Goal: Communication & Community: Answer question/provide support

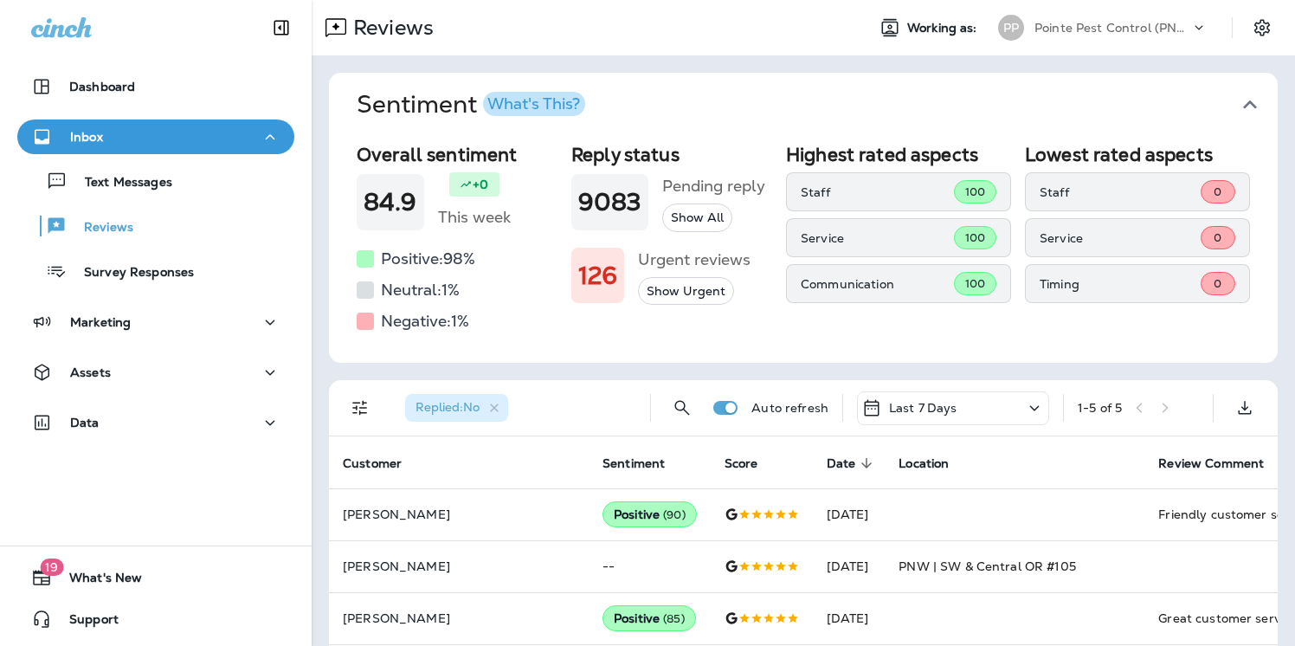
click at [1248, 100] on icon "button" at bounding box center [1250, 105] width 28 height 28
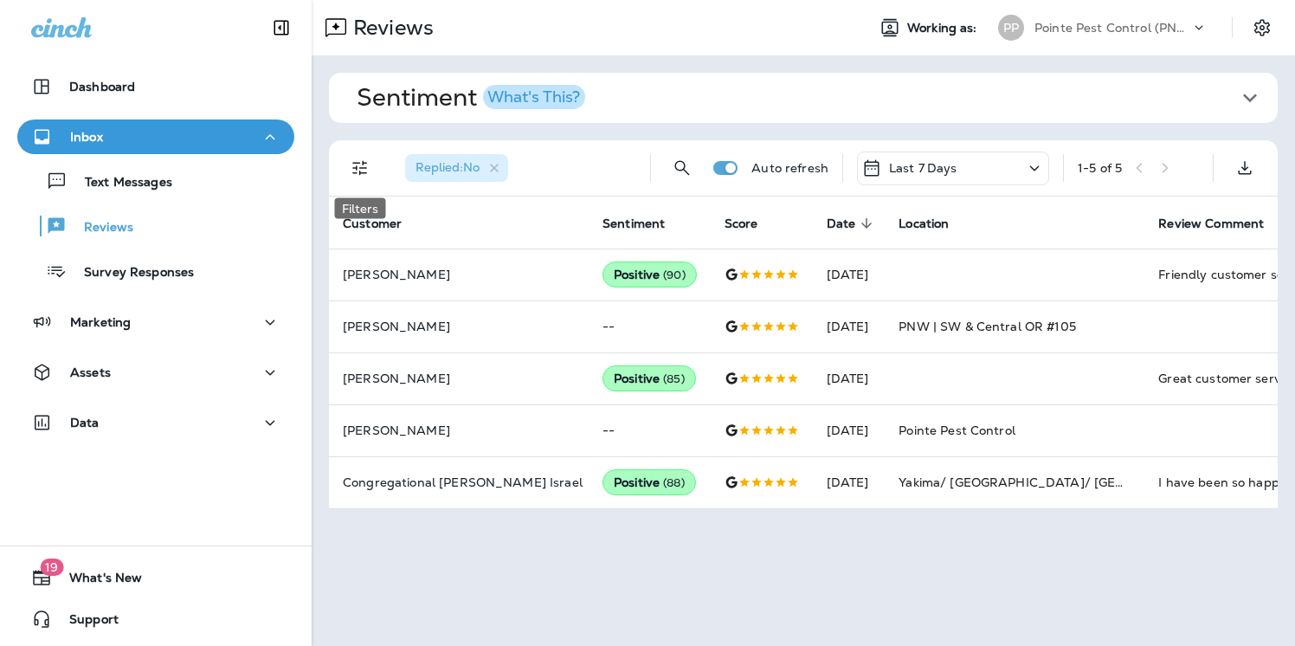
click at [364, 169] on icon "Filters" at bounding box center [360, 168] width 21 height 21
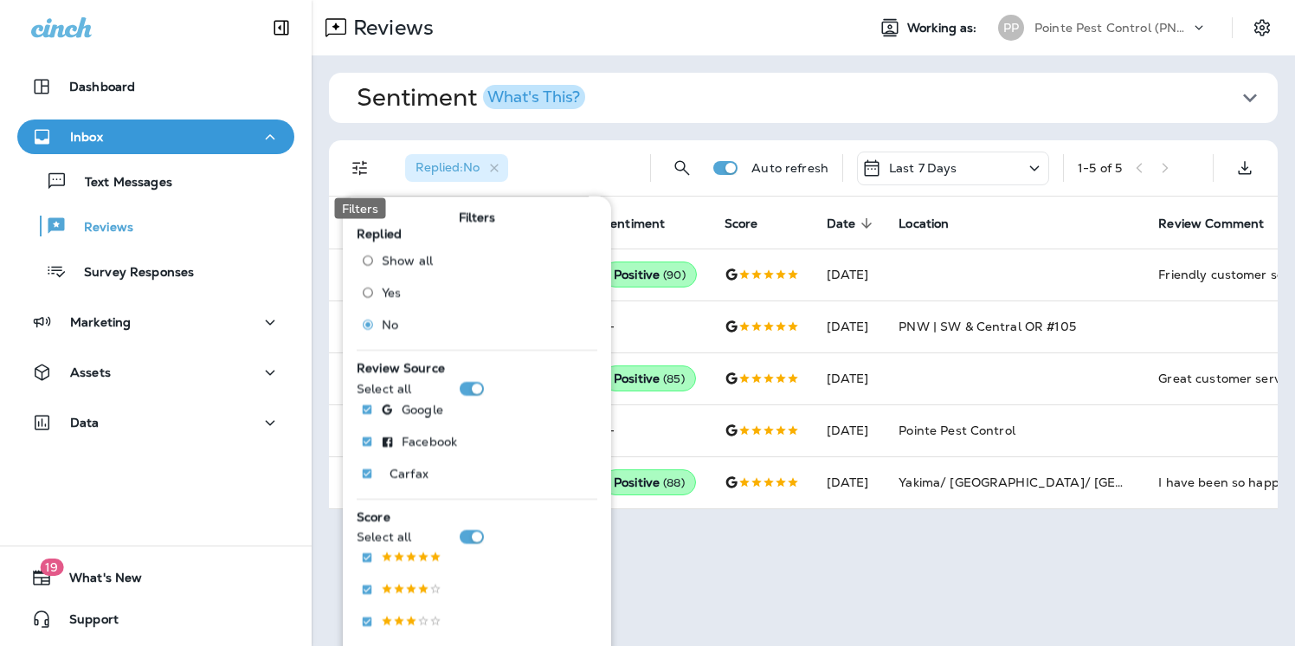
click at [363, 168] on icon "Filters" at bounding box center [359, 168] width 15 height 15
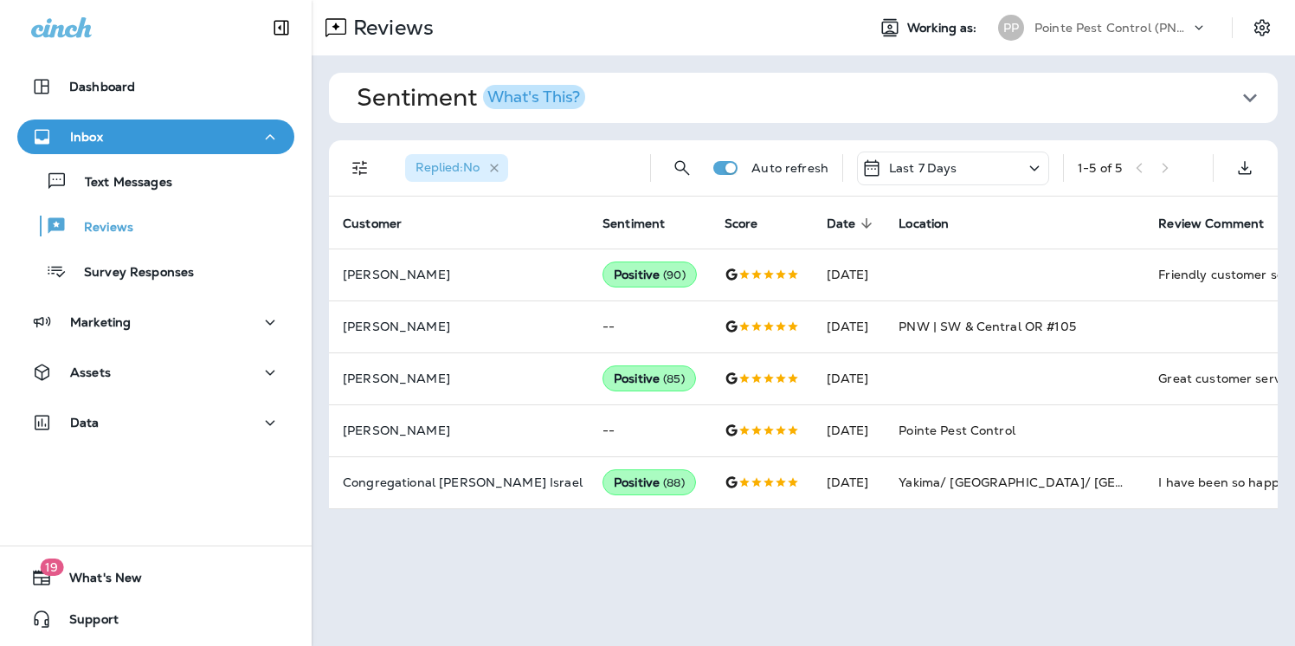
click at [497, 166] on icon "button" at bounding box center [494, 168] width 15 height 15
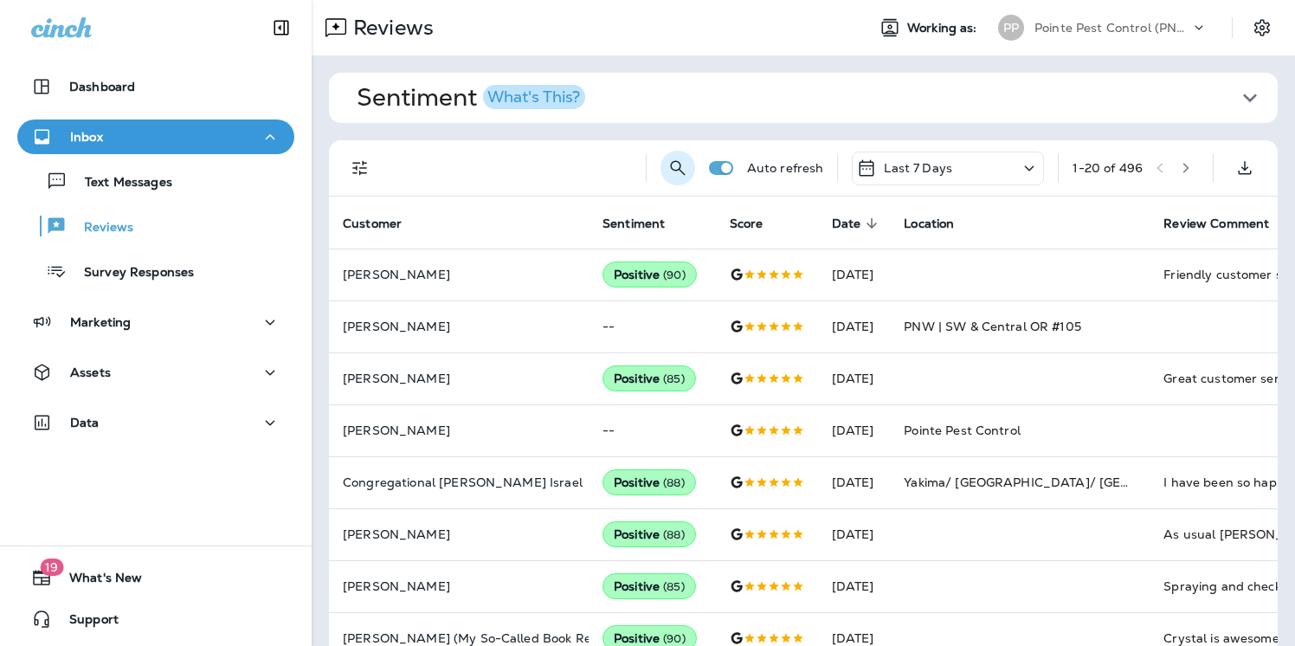
click at [676, 169] on icon "Search Reviews" at bounding box center [677, 167] width 15 height 15
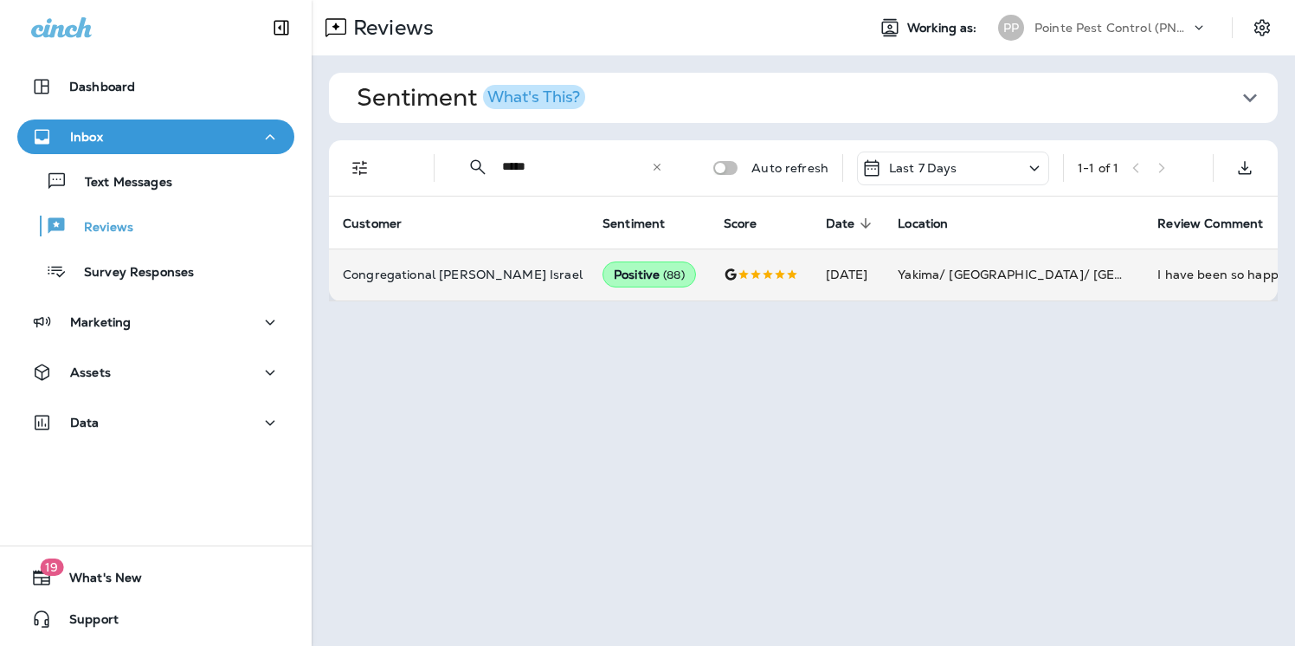
type input "*****"
click at [710, 284] on td at bounding box center [761, 274] width 102 height 52
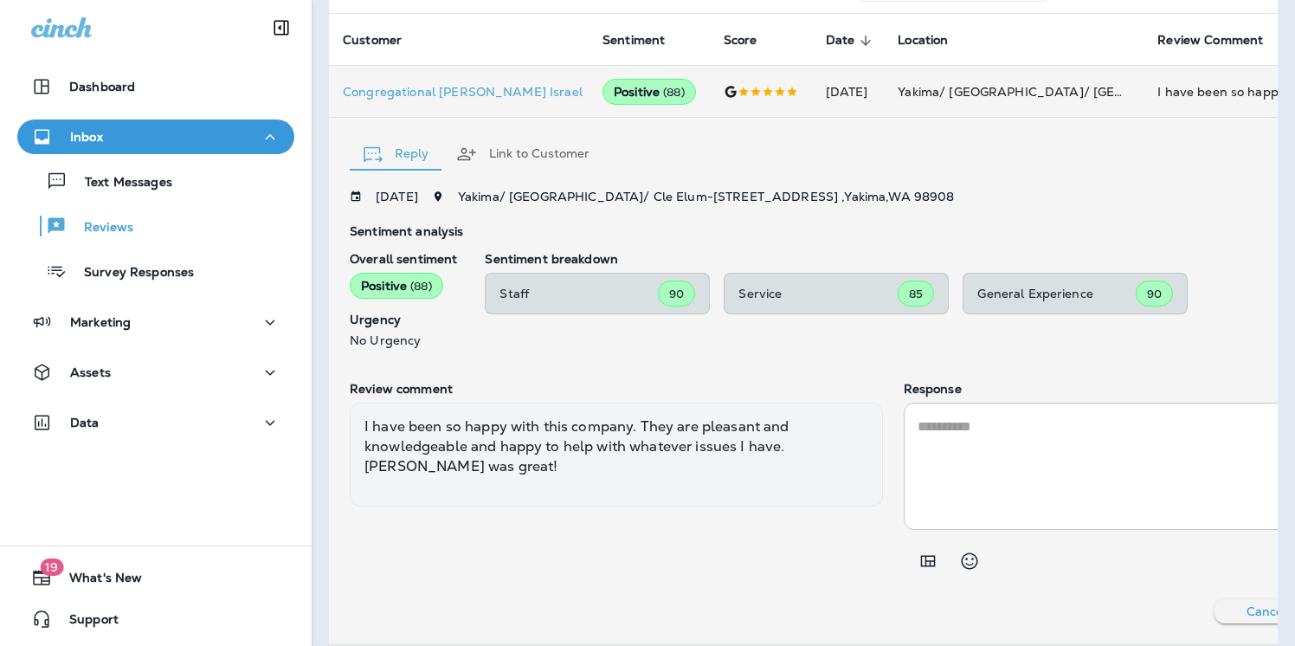
scroll to position [180, 0]
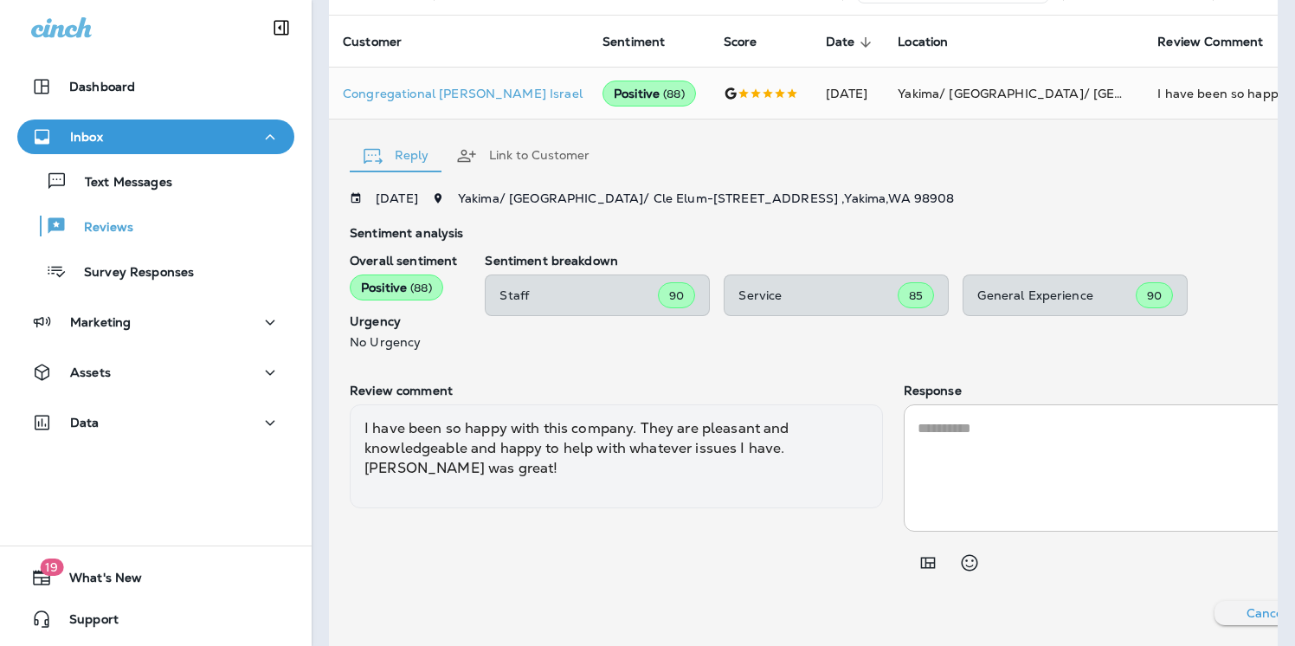
click at [518, 158] on button "Link to Customer" at bounding box center [522, 156] width 161 height 62
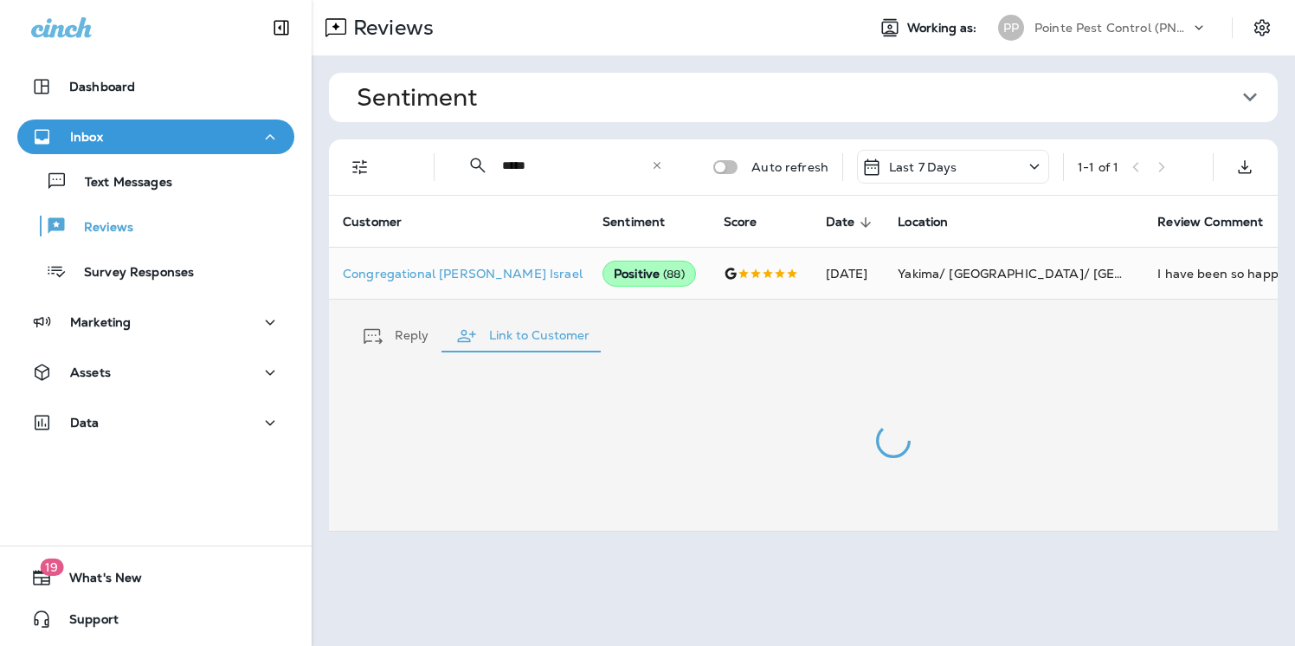
scroll to position [0, 0]
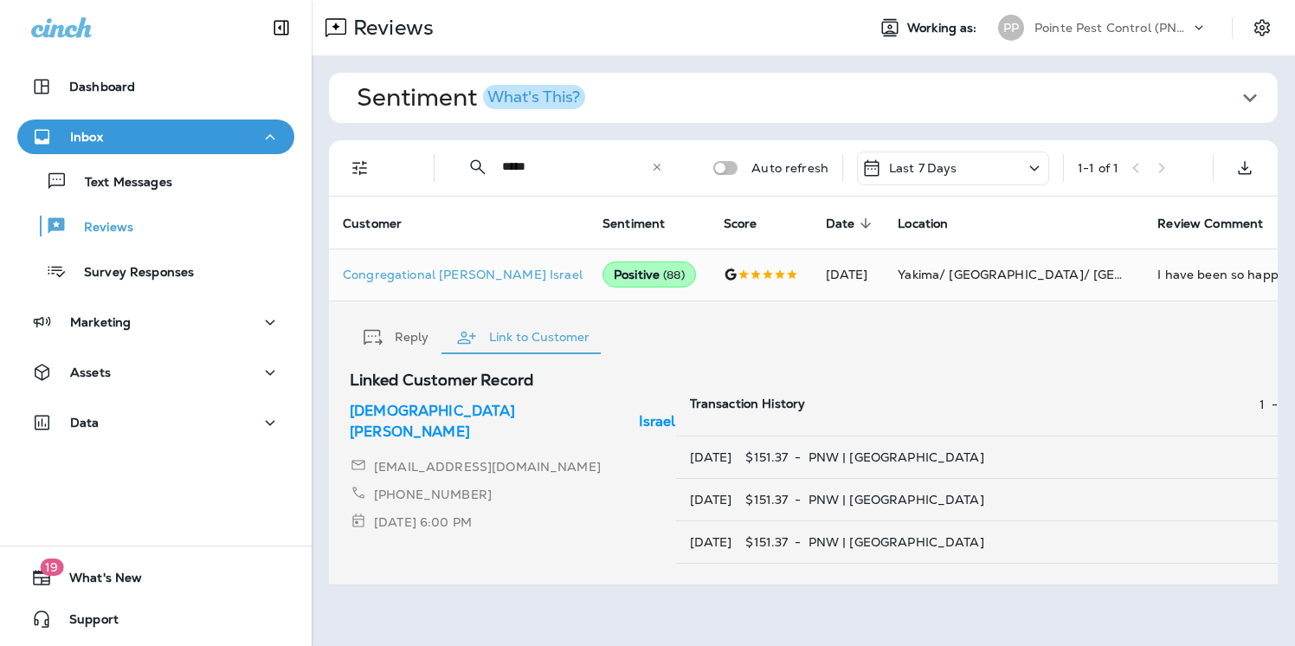
click at [680, 137] on div "Sentiment What's This? Overall sentiment 84.9 +0 This week Positive: 98 % Neutr…" at bounding box center [803, 328] width 983 height 547
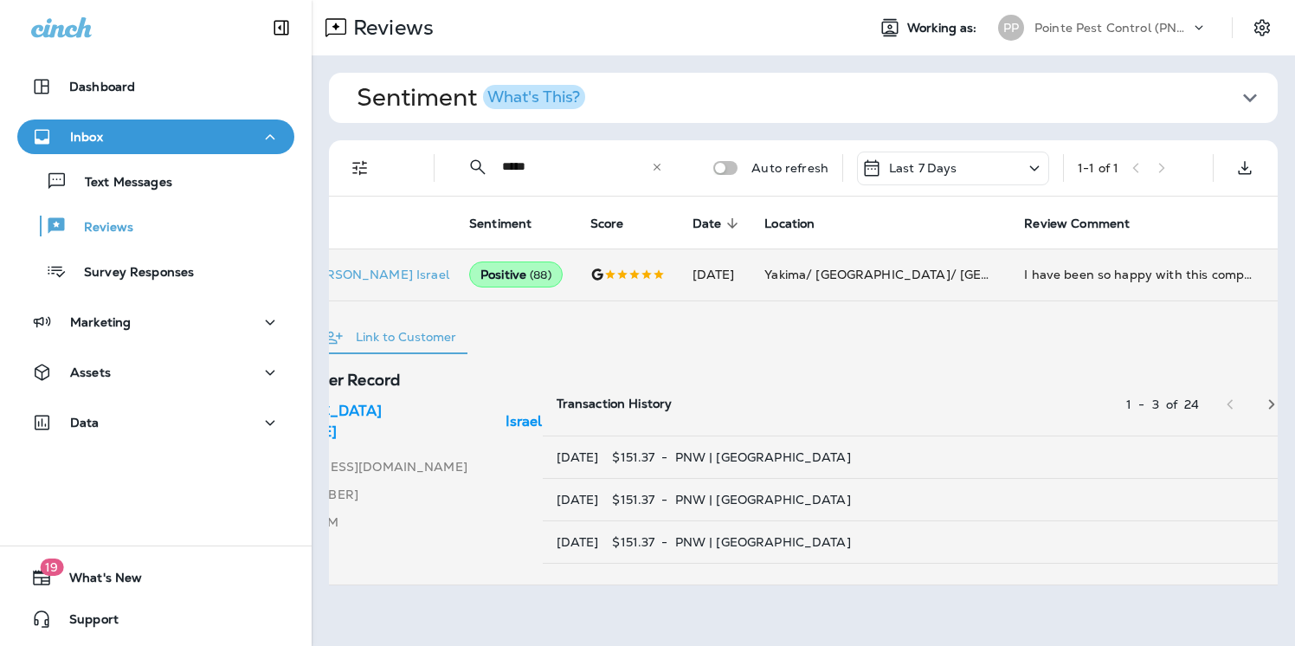
scroll to position [0, 164]
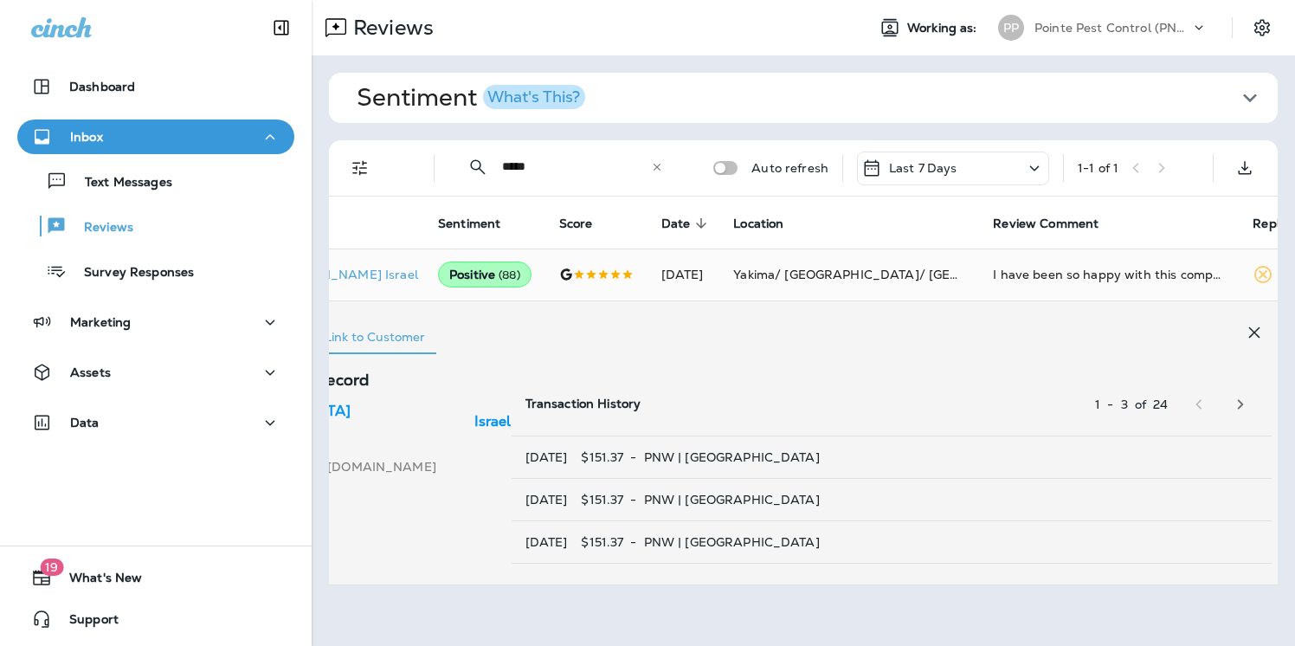
click at [1249, 329] on icon "button" at bounding box center [1254, 332] width 11 height 11
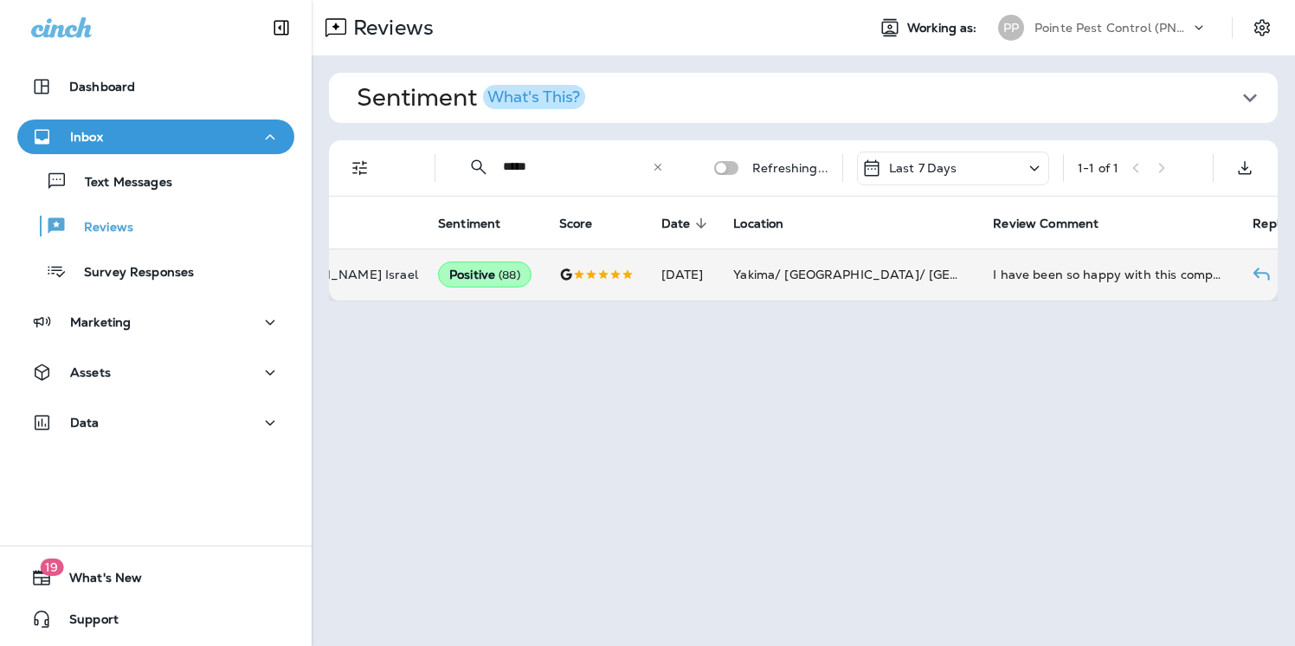
click at [993, 270] on div "I have been so happy with this company. They are pleasant and knowledgeable and…" at bounding box center [1109, 274] width 232 height 17
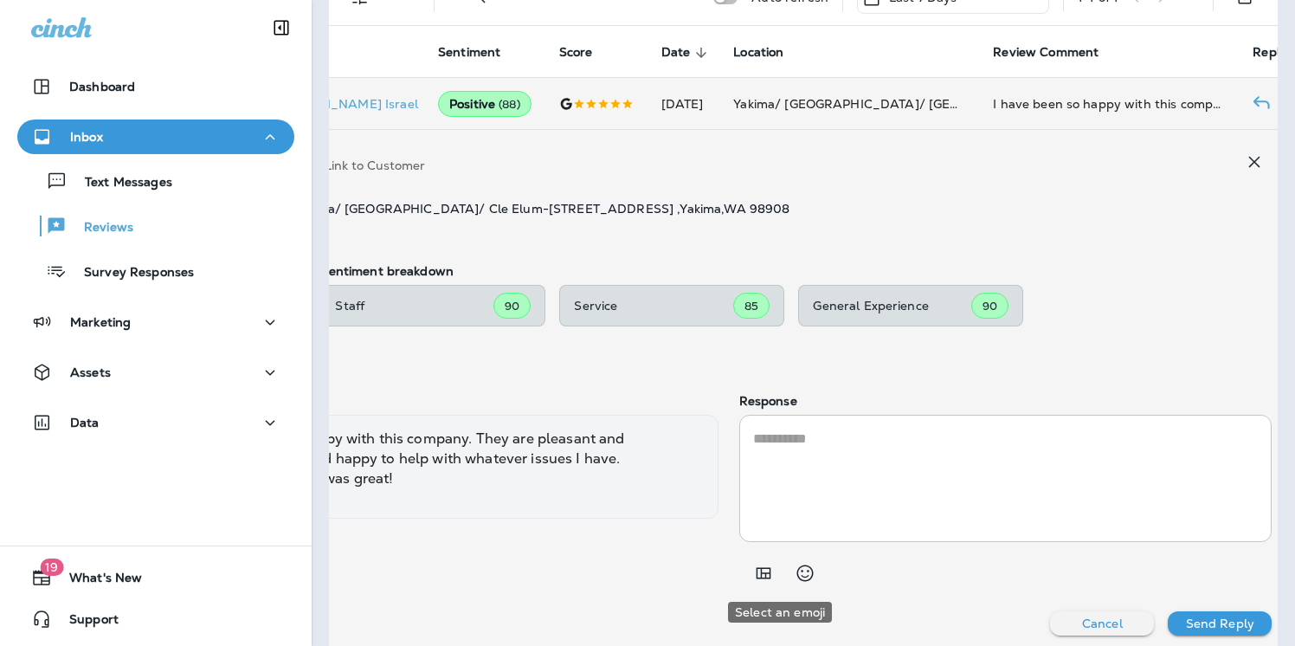
scroll to position [171, 0]
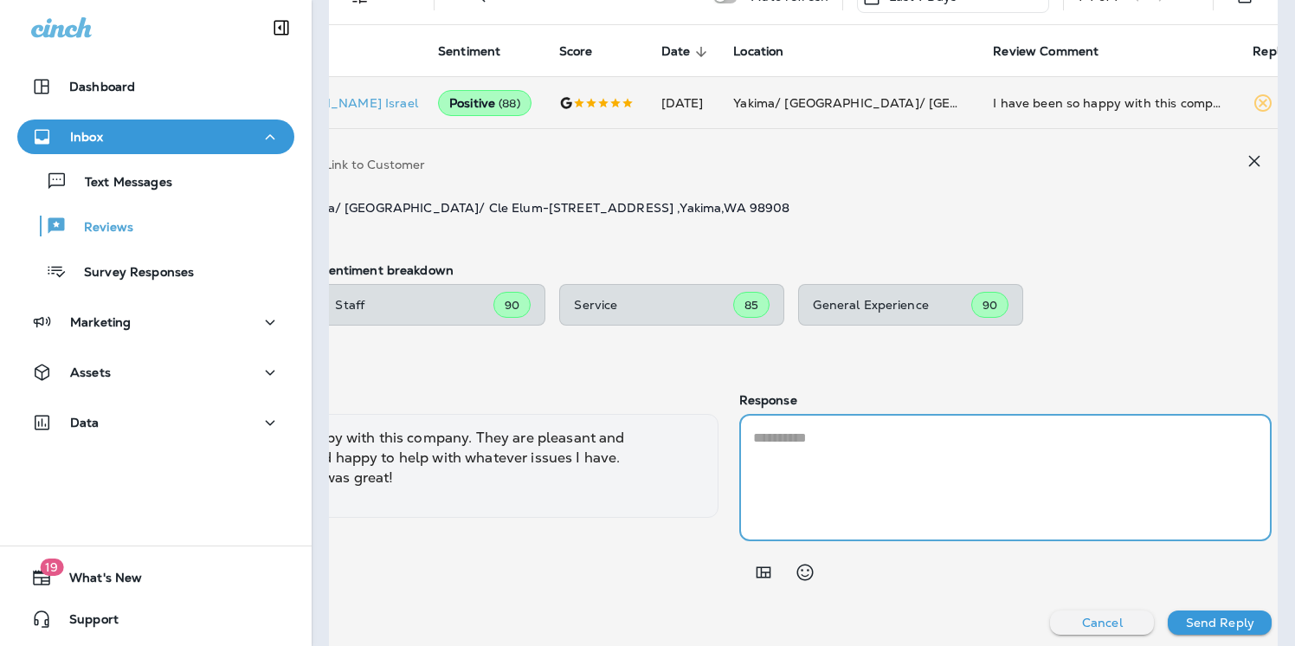
click at [919, 454] on textarea at bounding box center [1006, 478] width 506 height 100
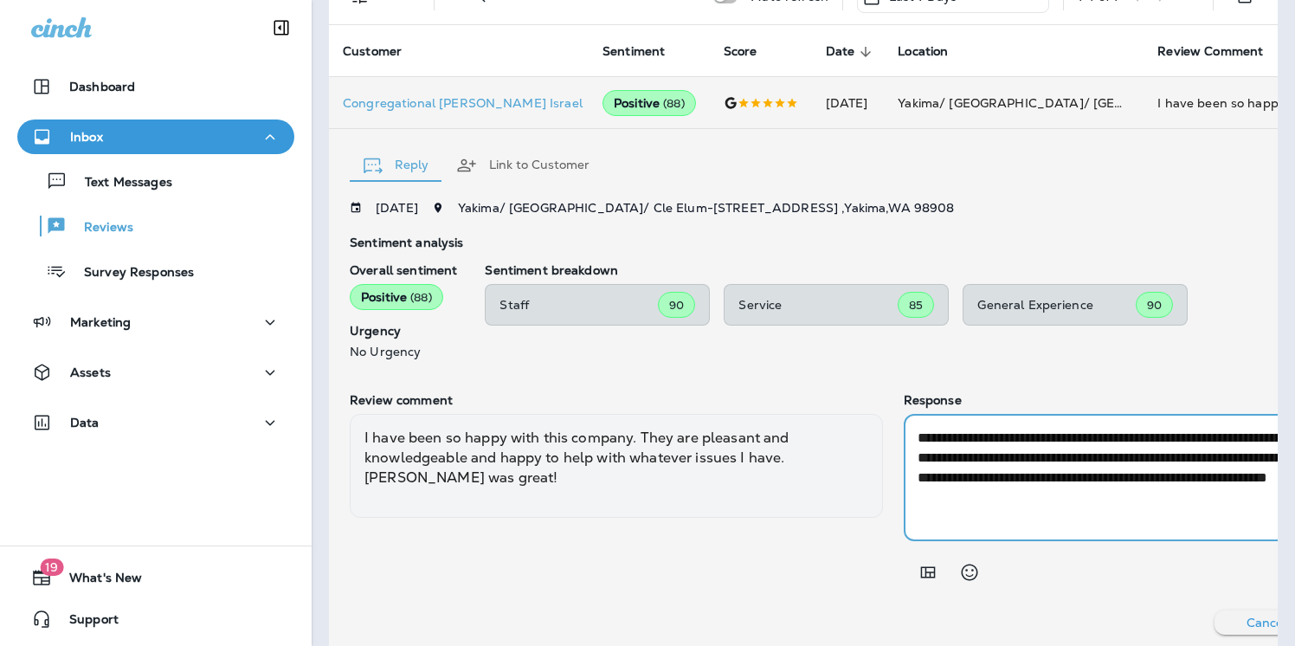
scroll to position [0, 164]
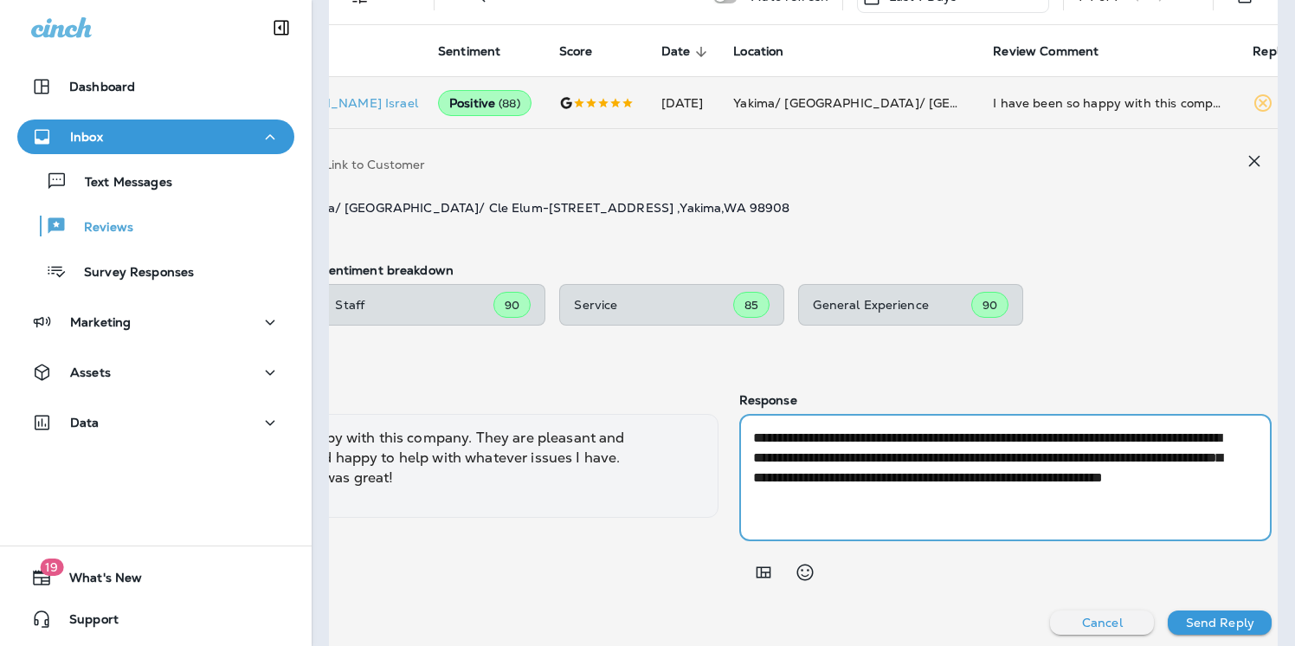
type textarea "**********"
click at [1199, 620] on p "Send Reply" at bounding box center [1220, 623] width 68 height 14
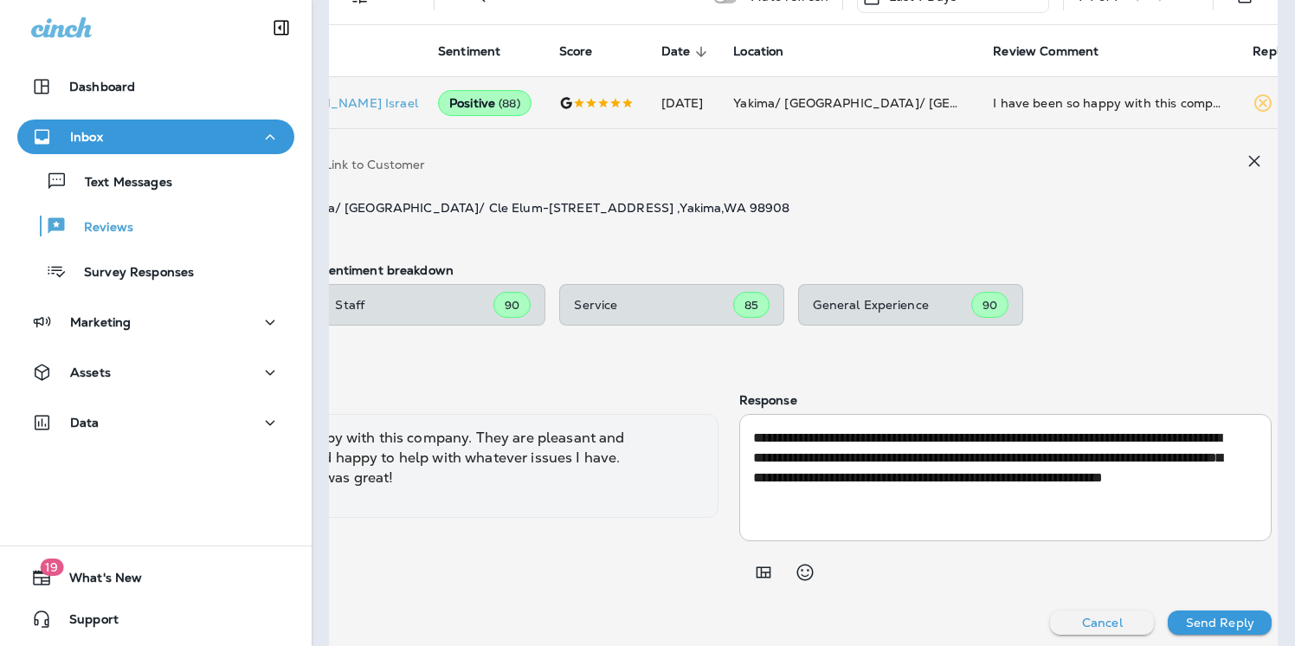
scroll to position [0, 0]
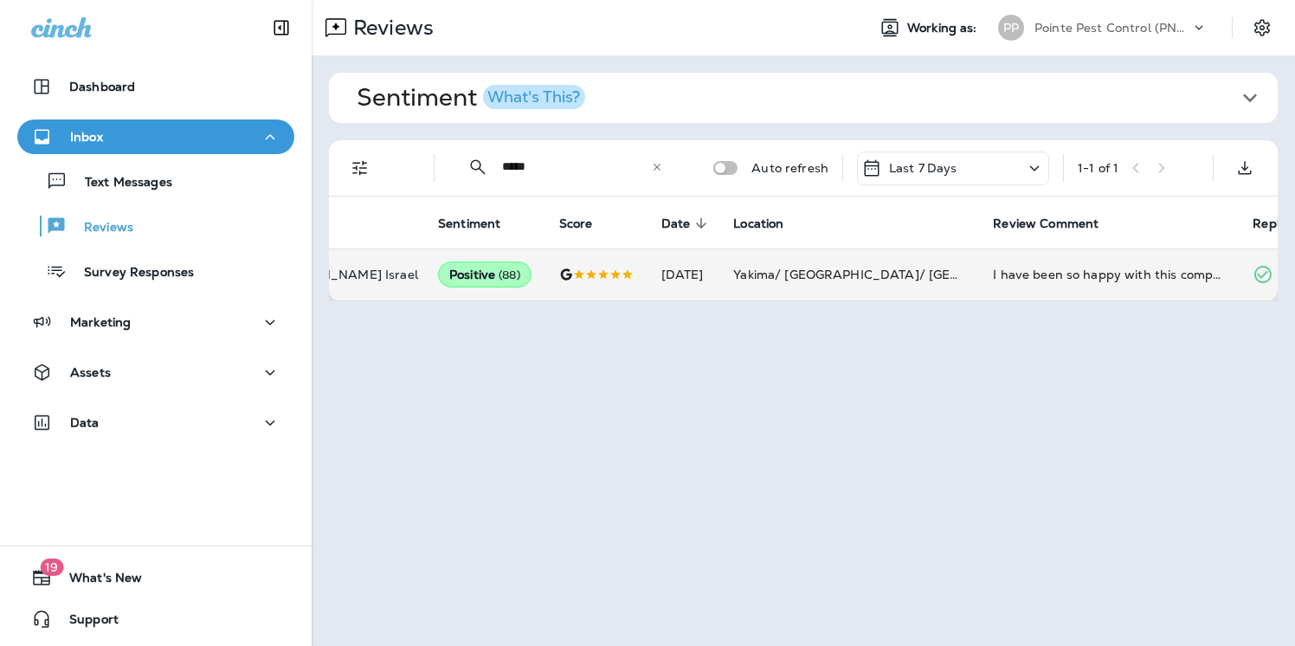
click at [654, 162] on icon at bounding box center [657, 167] width 12 height 12
